Goal: Information Seeking & Learning: Learn about a topic

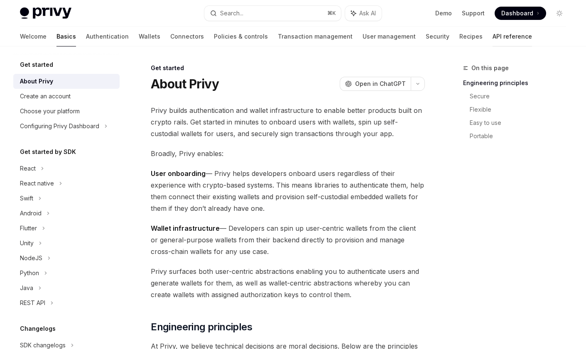
click at [492, 37] on link "API reference" at bounding box center [511, 37] width 39 height 20
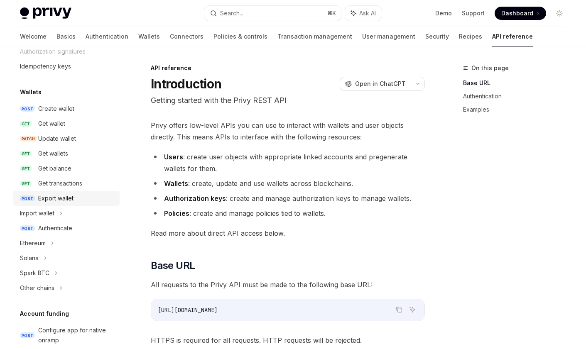
scroll to position [59, 0]
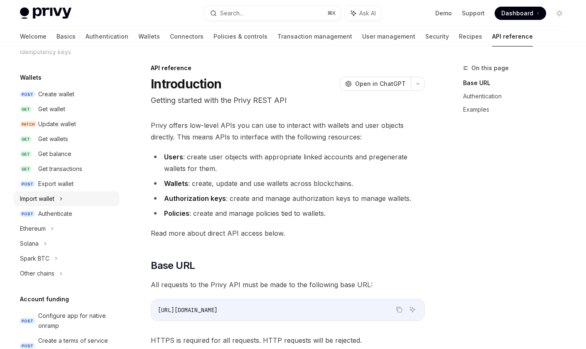
click at [60, 198] on div "Import wallet" at bounding box center [66, 198] width 106 height 15
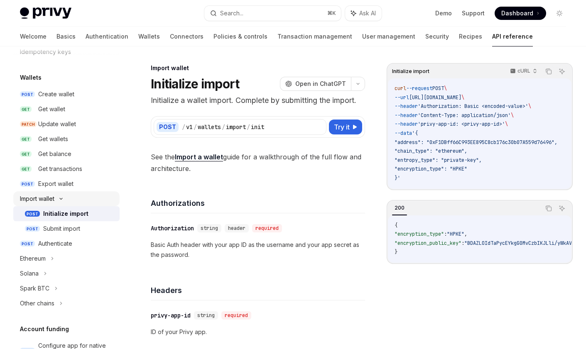
click at [61, 199] on icon at bounding box center [61, 198] width 10 height 3
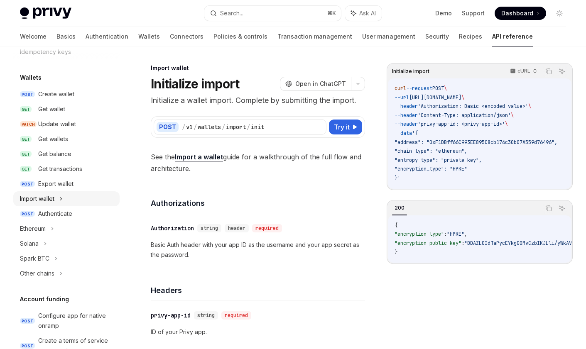
click at [61, 199] on icon at bounding box center [60, 199] width 3 height 10
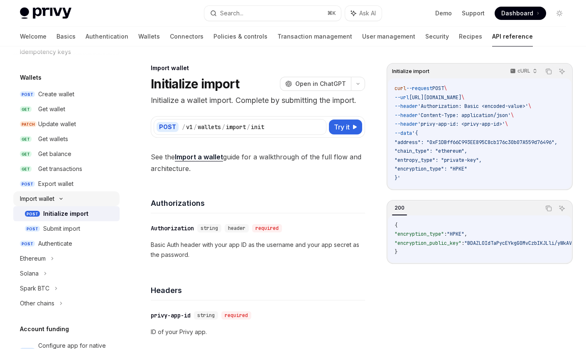
click at [61, 199] on icon at bounding box center [61, 198] width 10 height 3
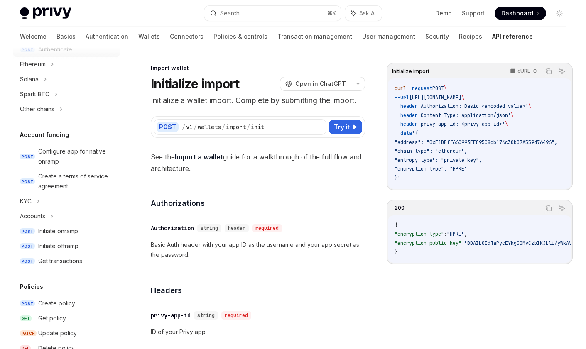
scroll to position [228, 0]
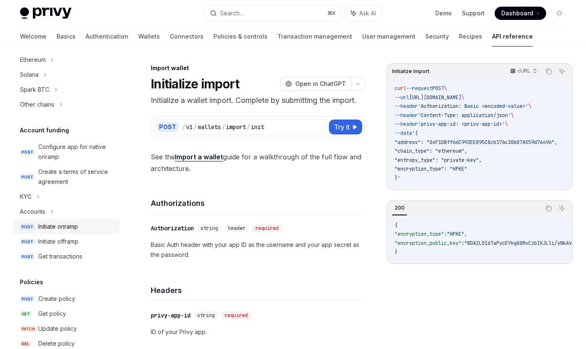
click at [62, 230] on div "Initiate onramp" at bounding box center [58, 227] width 40 height 10
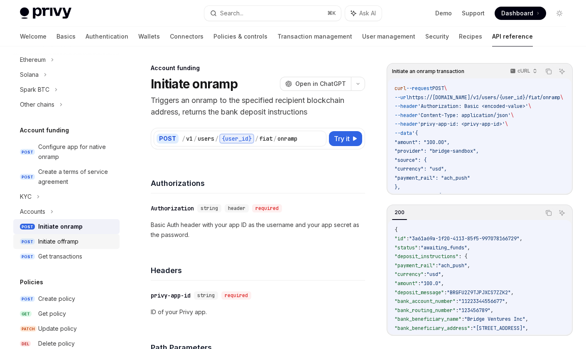
click at [73, 242] on div "Initiate offramp" at bounding box center [58, 242] width 40 height 10
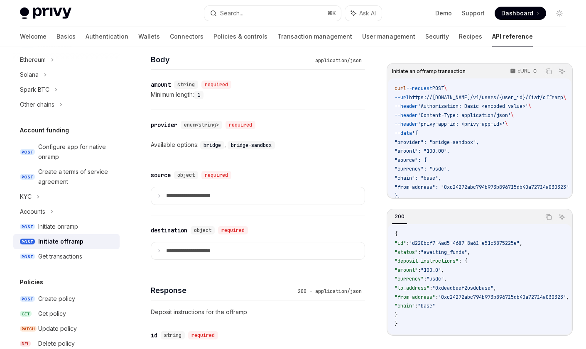
scroll to position [369, 0]
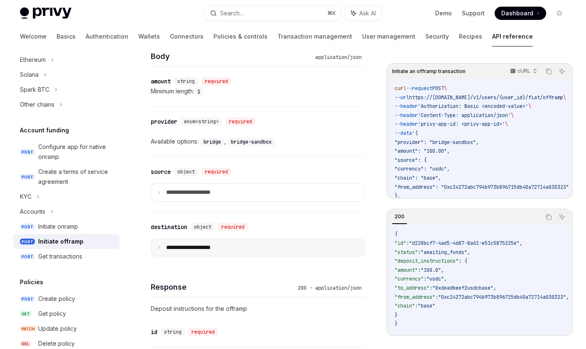
click at [170, 249] on p "**********" at bounding box center [195, 247] width 58 height 7
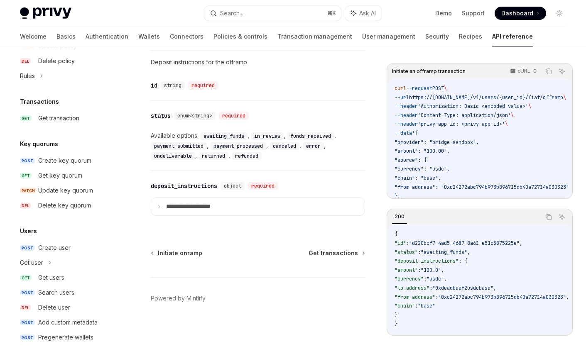
scroll to position [523, 0]
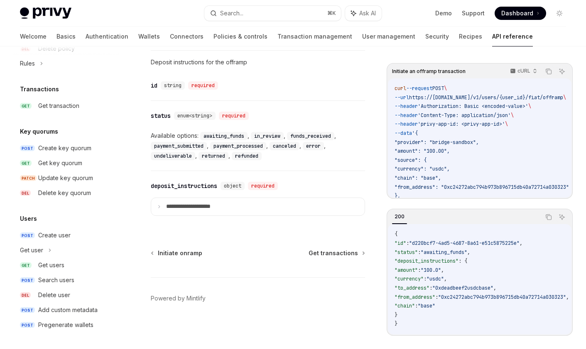
type textarea "*"
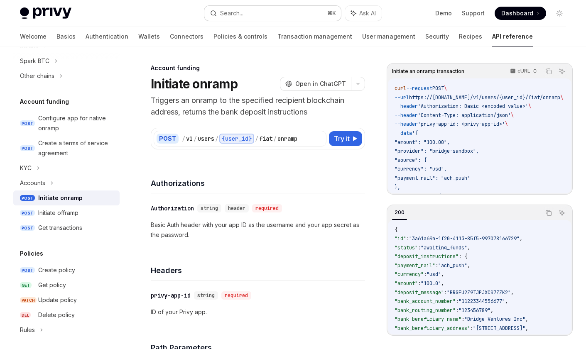
click at [264, 15] on button "Search... ⌘ K" at bounding box center [272, 13] width 137 height 15
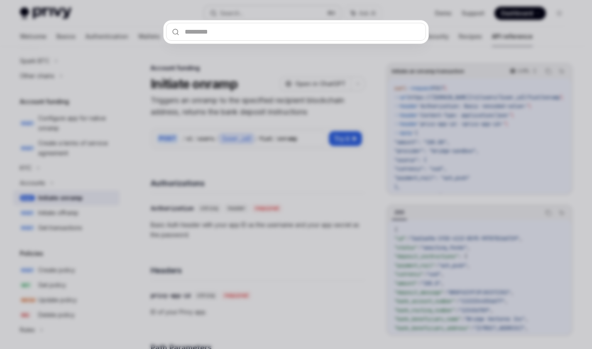
type input "**********"
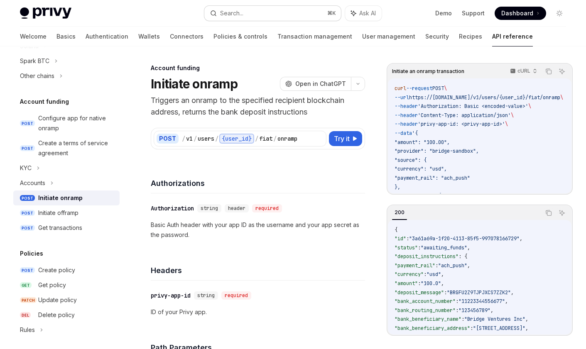
click at [227, 12] on div "Search..." at bounding box center [231, 13] width 23 height 10
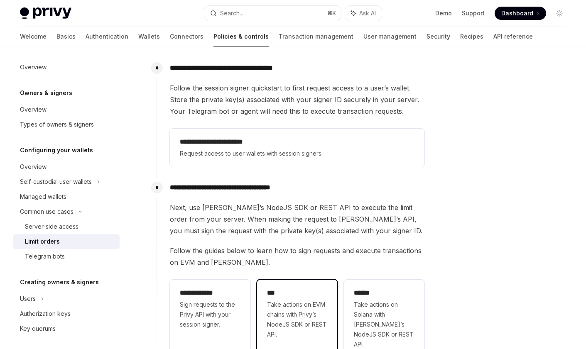
scroll to position [145, 0]
